Goal: Information Seeking & Learning: Check status

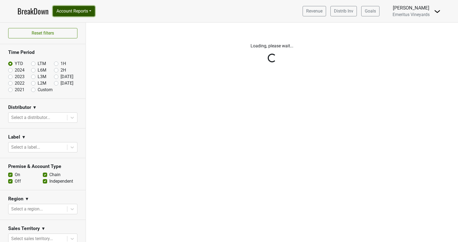
drag, startPoint x: 81, startPoint y: 11, endPoint x: 78, endPoint y: 35, distance: 23.9
click at [81, 11] on button "Account Reports" at bounding box center [74, 11] width 42 height 10
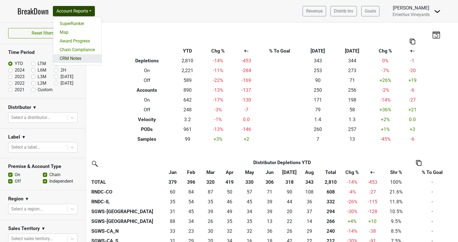
click at [80, 57] on link "CRM Notes" at bounding box center [77, 58] width 48 height 9
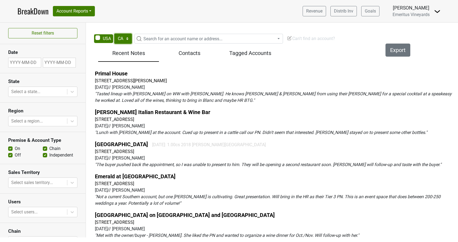
click at [114, 34] on select "AK AL AR AZ CA CO CT DC DE FL GA HI IA ID IL IN KS KY LA MA MD ME MI MN MO MS M…" at bounding box center [123, 39] width 18 height 10
drag, startPoint x: 122, startPoint y: 35, endPoint x: 181, endPoint y: 69, distance: 68.1
click at [181, 69] on div "Primal House 3330 Ramada Dr, Paso Robles, CA 93446 2025-09-29 // Mari Jones " T…" at bounding box center [275, 156] width 373 height 178
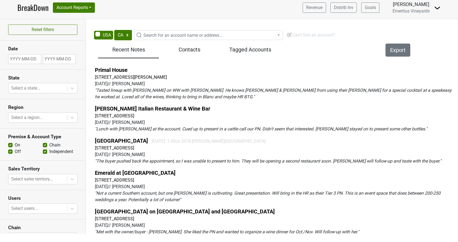
click at [123, 30] on div "Reset filters Date State Select a state... Region Select a region... Premise & …" at bounding box center [229, 126] width 458 height 215
select select "NJ"
click option "NJ" at bounding box center [0, 0] width 0 height 0
click at [155, 35] on span "Search for an account name or address..." at bounding box center [182, 35] width 79 height 5
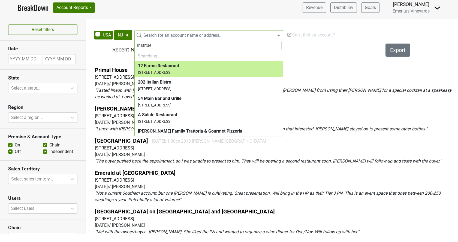
type input "institue"
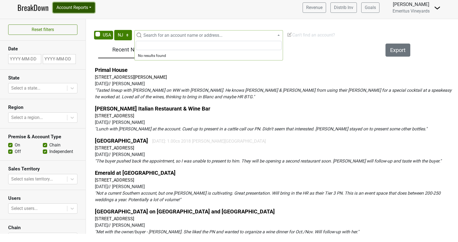
click at [81, 8] on button "Account Reports" at bounding box center [74, 7] width 42 height 10
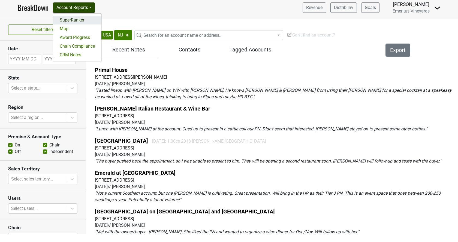
click at [78, 20] on link "SuperRanker" at bounding box center [77, 20] width 48 height 9
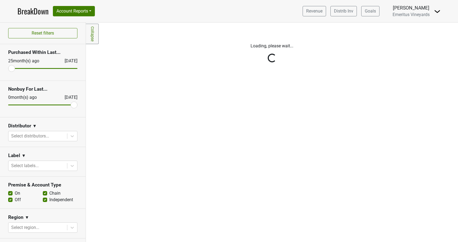
click at [31, 135] on div "Reset filters Purchased Within Last... [DATE] [DATE] Nonbuy For Last... [DATE] …" at bounding box center [43, 133] width 86 height 220
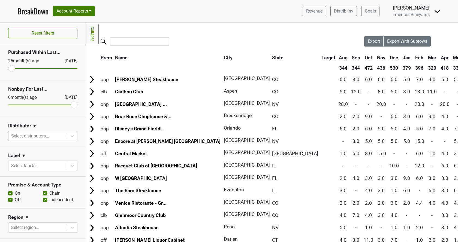
click at [31, 135] on div at bounding box center [37, 136] width 53 height 8
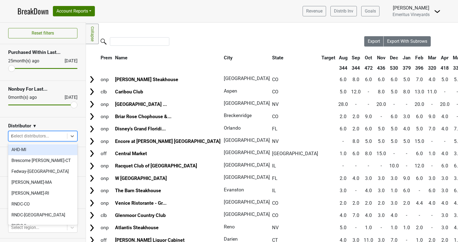
type input "nj"
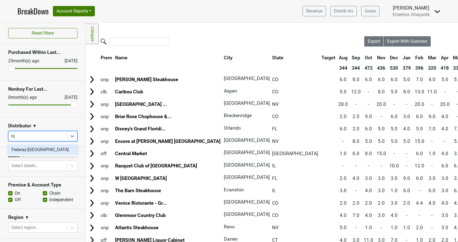
click at [32, 147] on div "Fedway-NJ" at bounding box center [42, 149] width 69 height 11
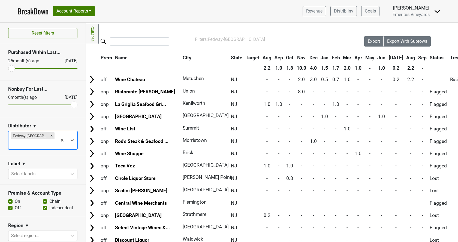
click at [405, 59] on th "Aug" at bounding box center [410, 58] width 11 height 10
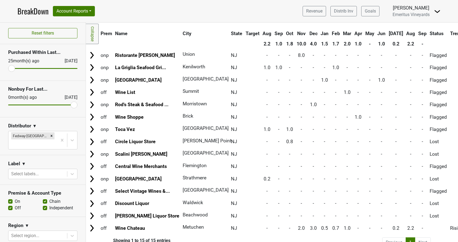
scroll to position [32, 0]
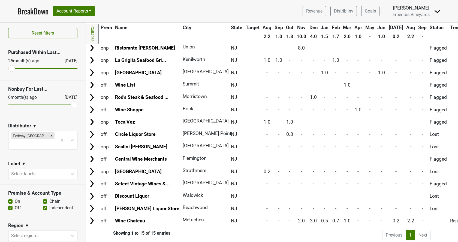
click at [417, 30] on th "Sep" at bounding box center [422, 28] width 11 height 10
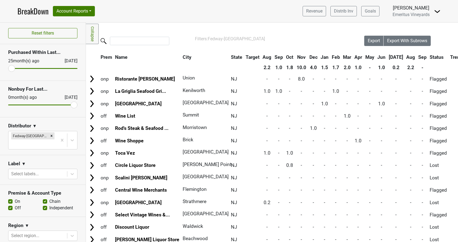
scroll to position [0, 0]
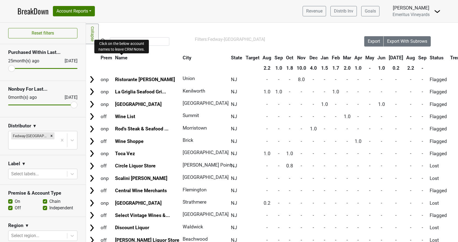
click at [122, 58] on span "Name" at bounding box center [121, 57] width 13 height 5
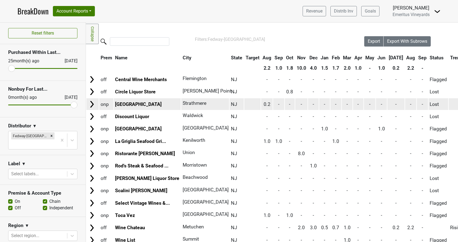
scroll to position [31, 0]
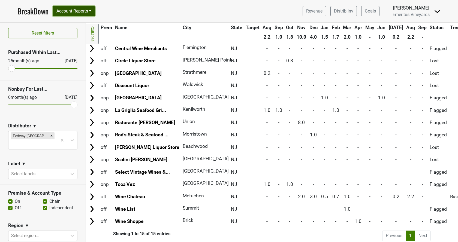
click at [73, 10] on button "Account Reports" at bounding box center [74, 11] width 42 height 10
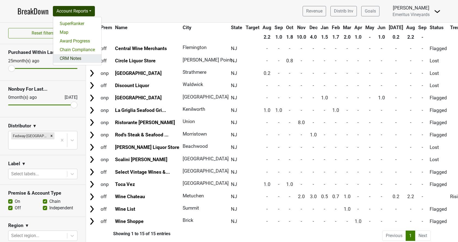
drag, startPoint x: 69, startPoint y: 58, endPoint x: 81, endPoint y: 58, distance: 11.2
click at [69, 58] on link "CRM Notes" at bounding box center [77, 58] width 48 height 9
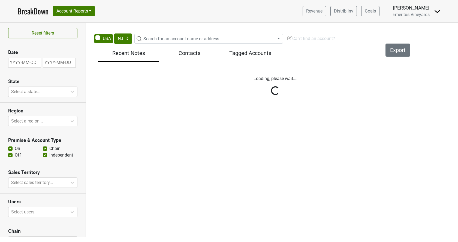
select select "NJ"
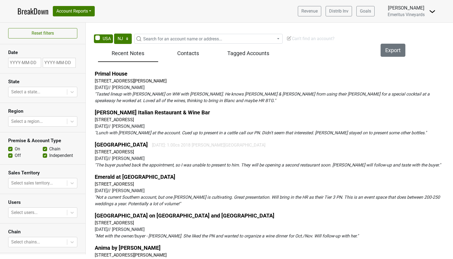
click at [161, 40] on span "Search for an account name or address..." at bounding box center [182, 38] width 79 height 5
type input "traino"
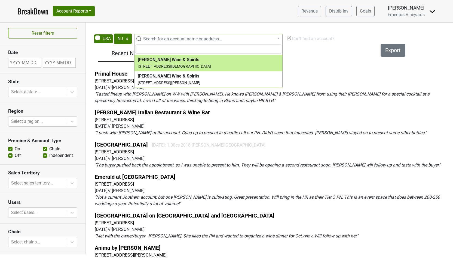
select select "229249"
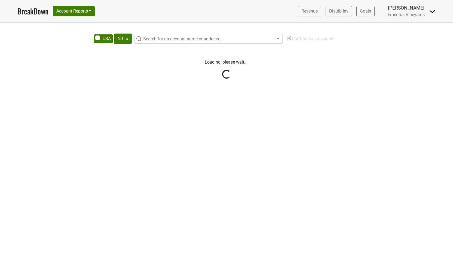
select select "NJ"
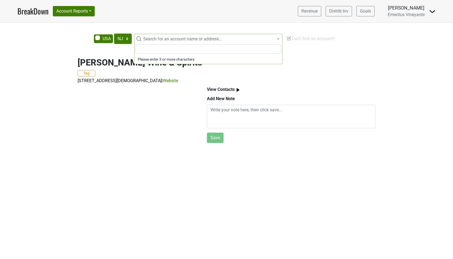
click at [165, 37] on span "Search for an account name or address..." at bounding box center [182, 38] width 79 height 5
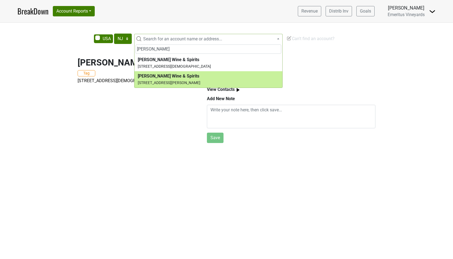
type input "[PERSON_NAME]"
select select "229657"
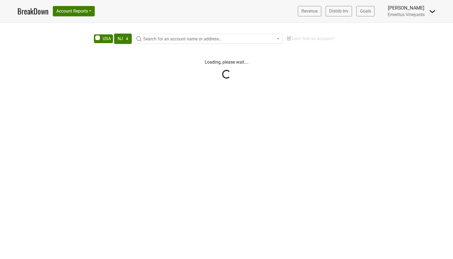
select select "NJ"
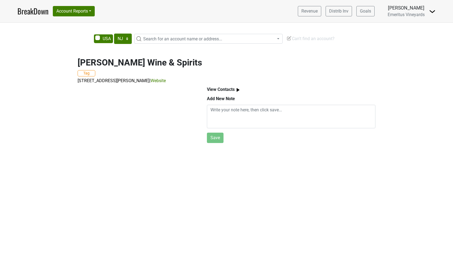
click at [162, 39] on span "Search for an account name or address..." at bounding box center [182, 38] width 79 height 5
type input "[GEOGRAPHIC_DATA]"
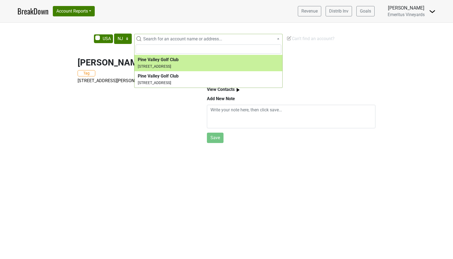
select select "123799643"
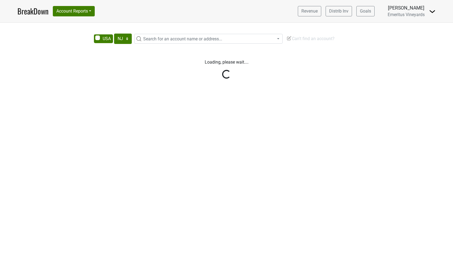
select select "NJ"
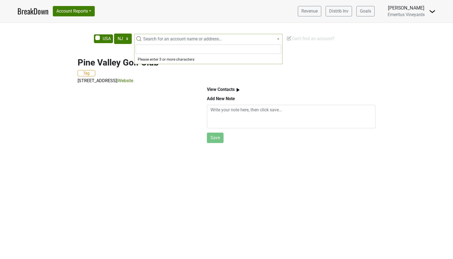
click at [175, 38] on span "Search for an account name or address..." at bounding box center [182, 38] width 79 height 5
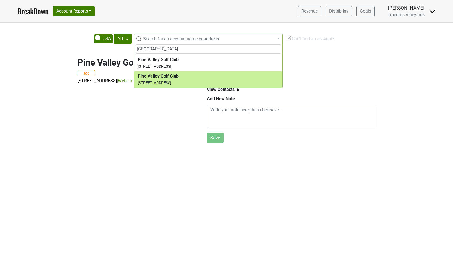
type input "pine valley"
select select "124463457"
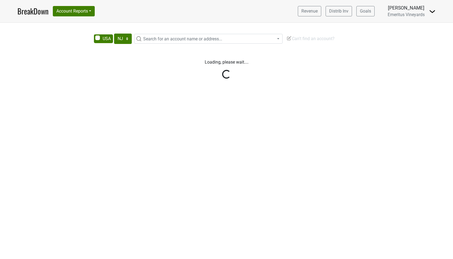
select select "NJ"
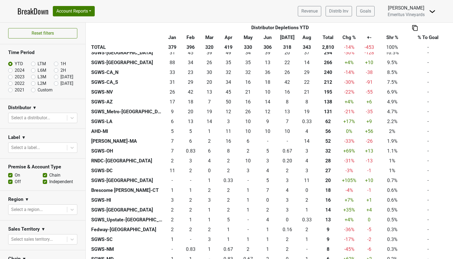
scroll to position [160, 0]
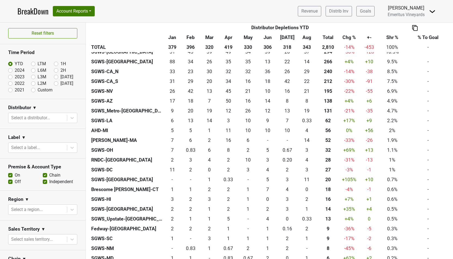
click at [60, 77] on label "[DATE]" at bounding box center [66, 77] width 13 height 7
click at [57, 77] on input "[DATE]" at bounding box center [65, 76] width 22 height 5
radio input "true"
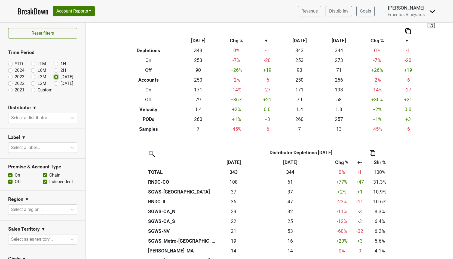
scroll to position [0, 0]
